Goal: Task Accomplishment & Management: Manage account settings

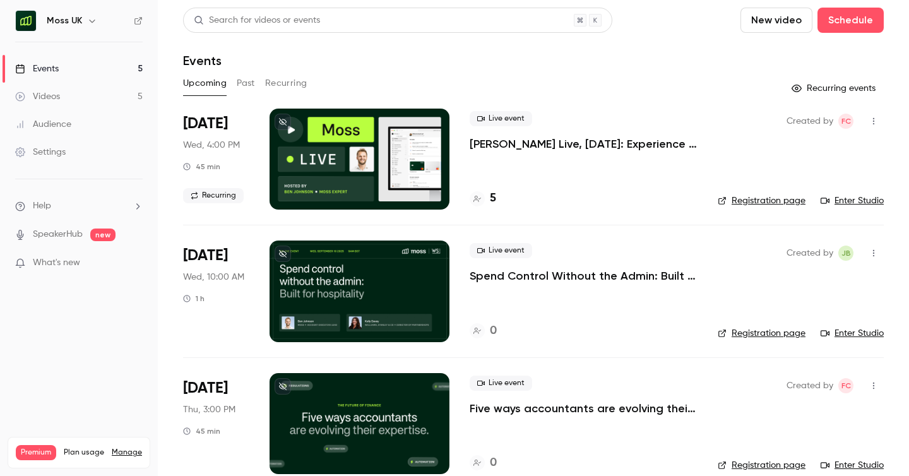
click at [51, 142] on link "Settings" at bounding box center [79, 152] width 158 height 28
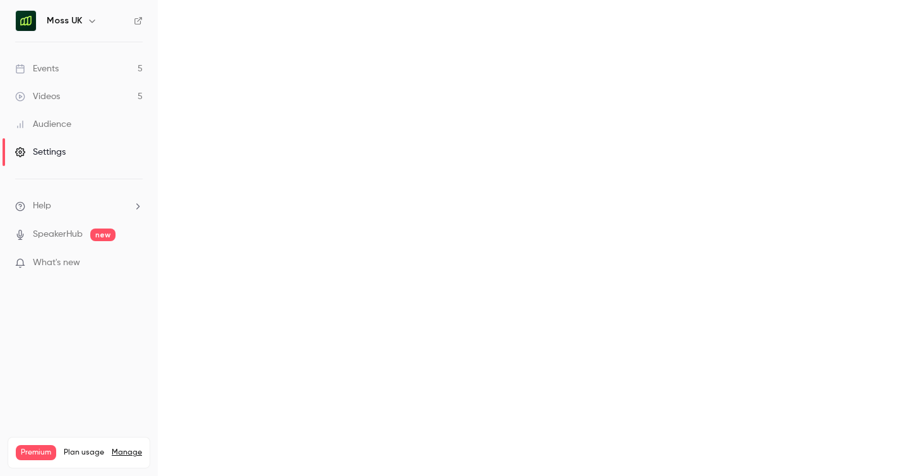
scroll to position [6, 0]
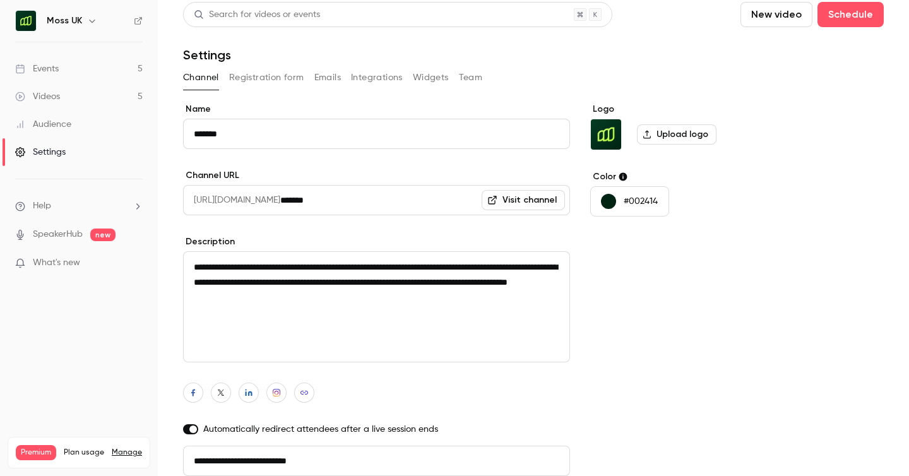
click at [125, 448] on link "Manage" at bounding box center [127, 453] width 30 height 10
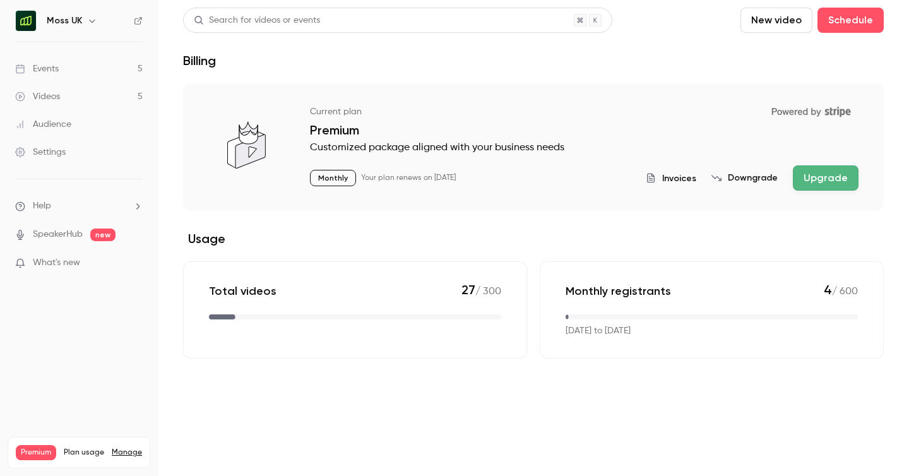
click at [673, 173] on span "Invoices" at bounding box center [679, 178] width 34 height 13
